Goal: Information Seeking & Learning: Learn about a topic

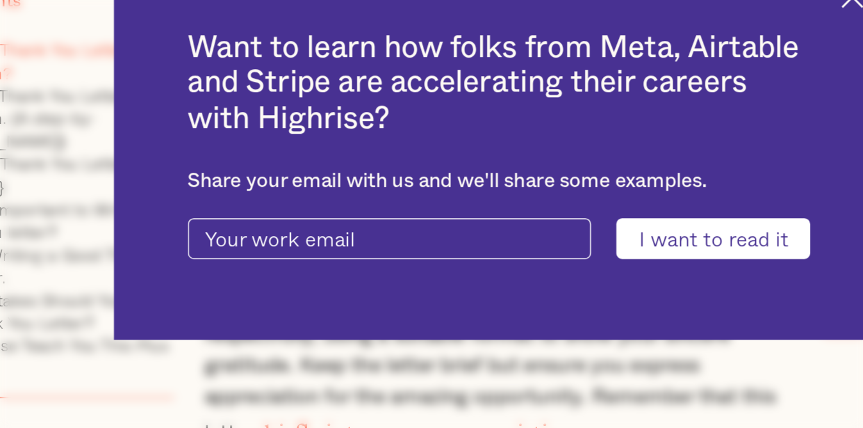
scroll to position [1952, 0]
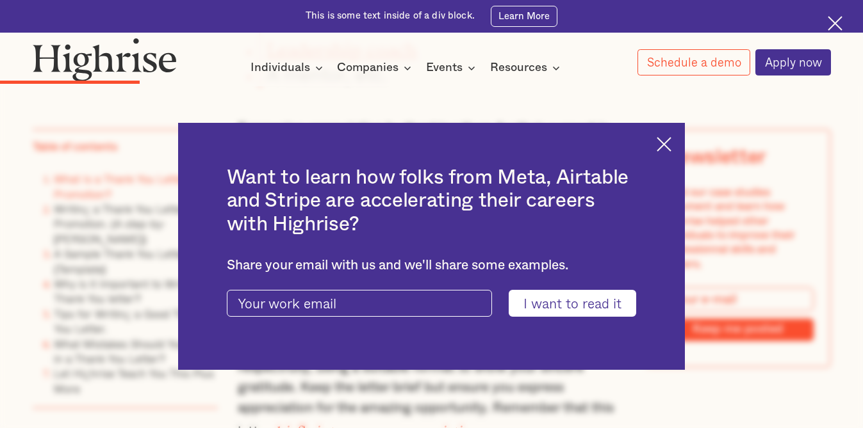
click at [661, 140] on img at bounding box center [663, 144] width 15 height 15
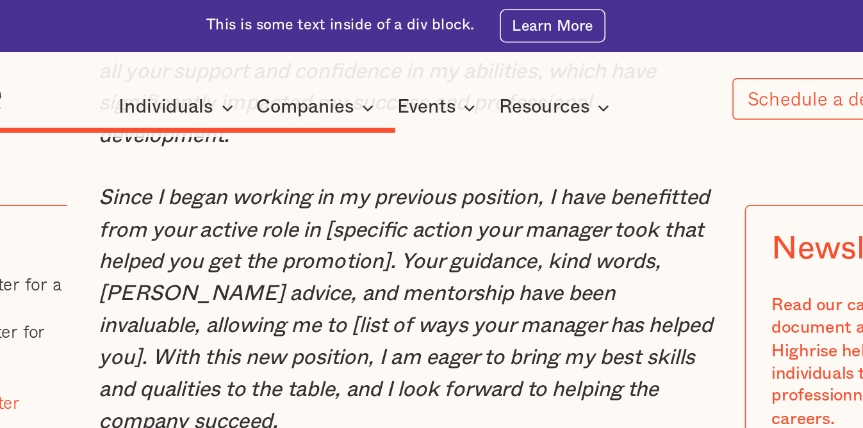
scroll to position [4721, 0]
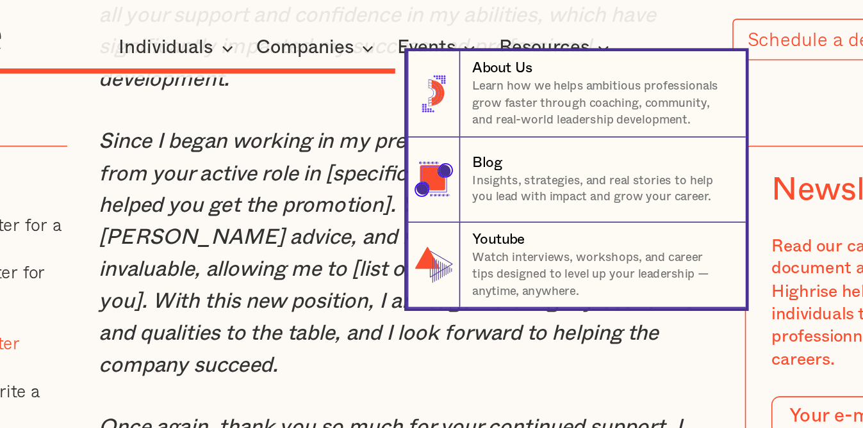
click at [376, 213] on nav "8 About Us Learn how we helps ambitious professionals grow faster through coach…" at bounding box center [431, 151] width 863 height 162
click at [363, 119] on nav "8 About Us Learn how we helps ambitious professionals grow faster through coach…" at bounding box center [431, 151] width 863 height 162
click at [370, 229] on nav "8 About Us Learn how we helps ambitious professionals grow faster through coach…" at bounding box center [431, 151] width 863 height 162
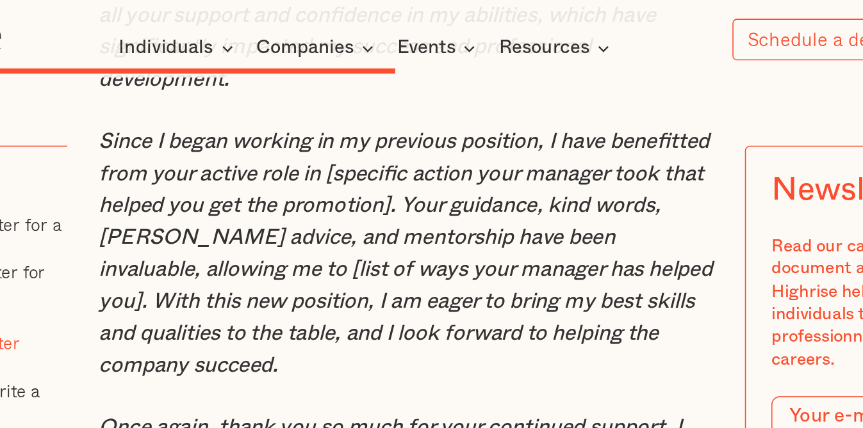
click at [434, 249] on em "Since I began working in my previous position, I have benefitted from your acti…" at bounding box center [431, 197] width 387 height 155
